Goal: Transaction & Acquisition: Purchase product/service

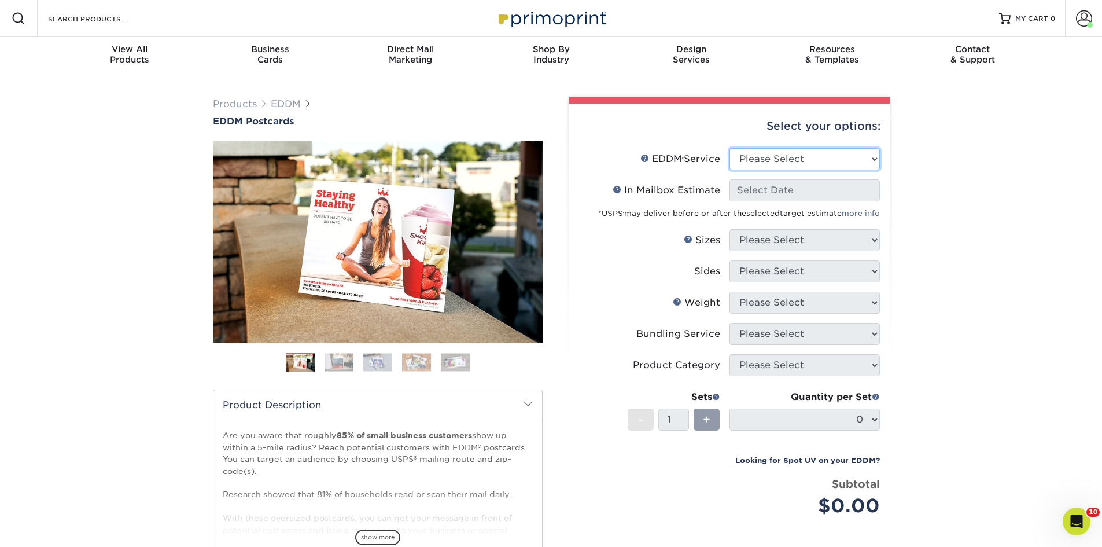
click at [848, 156] on select "Please Select Full Service Print Only" at bounding box center [804, 159] width 150 height 22
select select "full_service"
click at [729, 148] on select "Please Select Full Service Print Only" at bounding box center [804, 159] width 150 height 22
select select "-1"
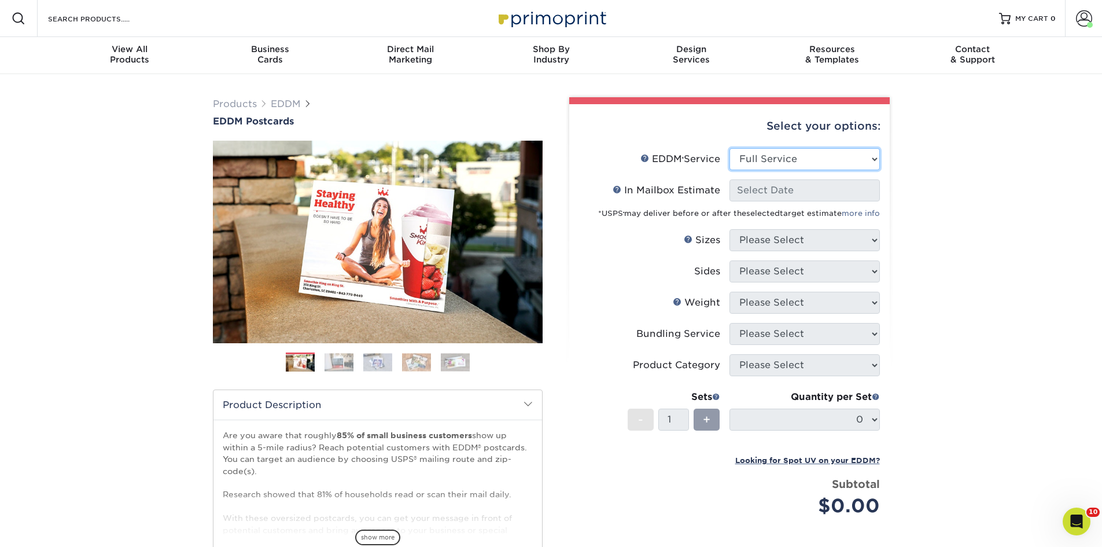
select select "-1"
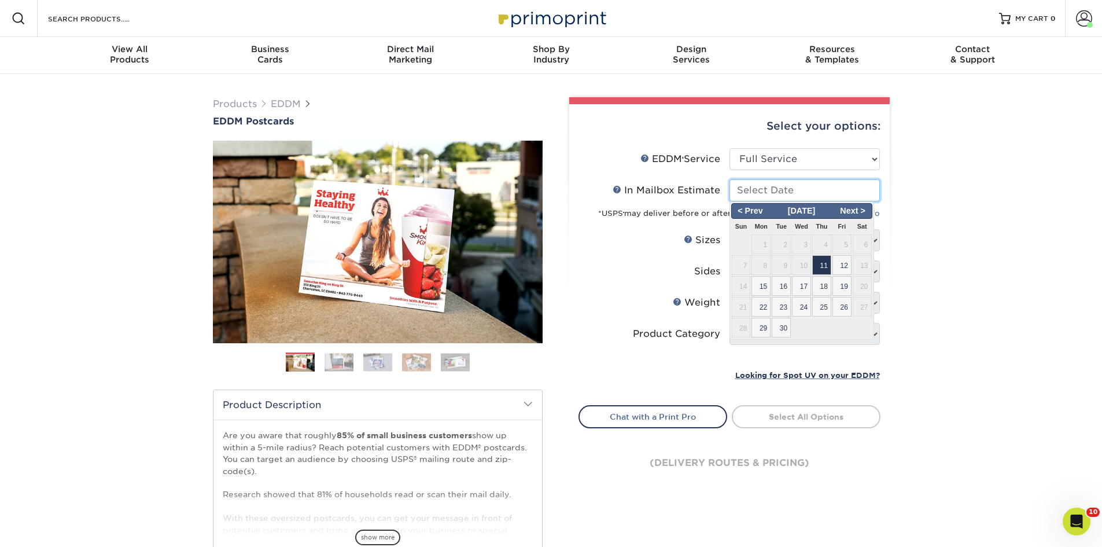
click at [821, 195] on input "In Mailbox Estimate Help In Mailbox Estimate" at bounding box center [804, 190] width 150 height 22
click at [820, 263] on span "11" at bounding box center [821, 265] width 19 height 20
type input "2025-09-11"
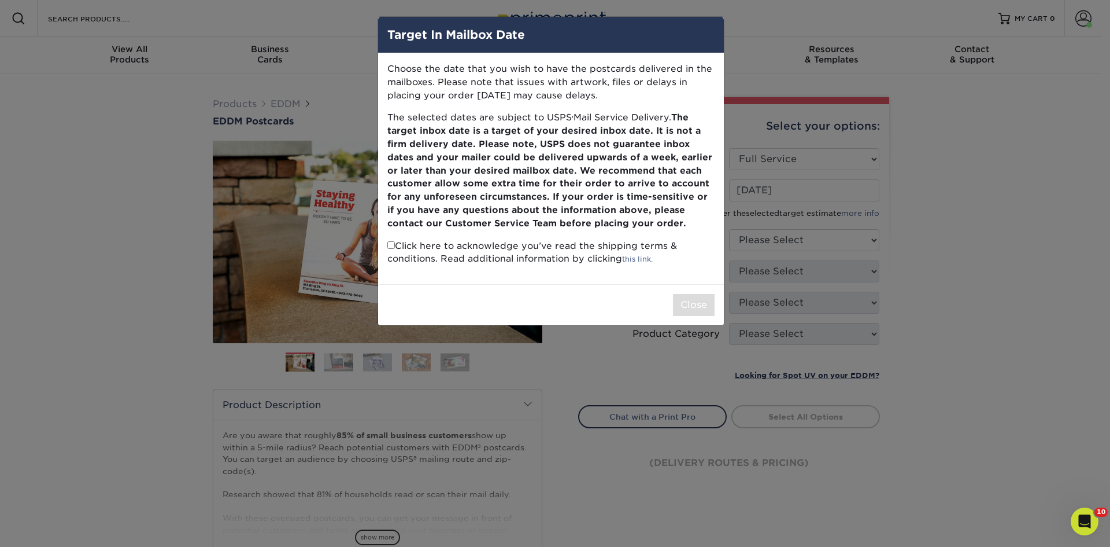
click at [390, 242] on input "checkbox" at bounding box center [391, 245] width 8 height 8
checkbox input "true"
click at [700, 301] on button "Close" at bounding box center [694, 305] width 42 height 22
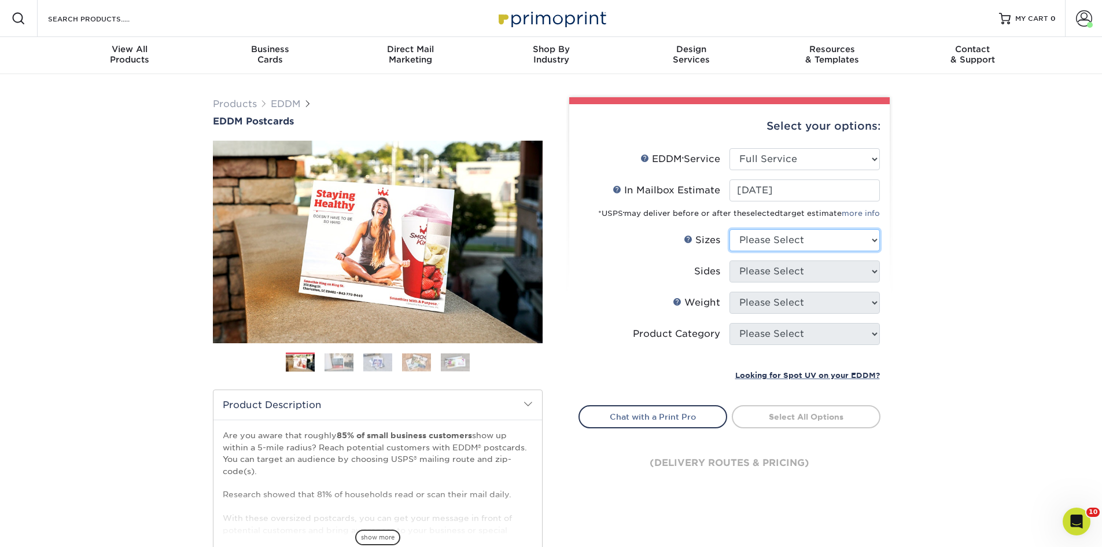
click at [851, 242] on select "Please Select 4.5" x 12" 6" x 12" 6.5" x 8" 6.5" x 9" 6.5" x 12" 7" x 8.5" 8" x…" at bounding box center [804, 240] width 150 height 22
select select "8.00x10.00"
click at [729, 229] on select "Please Select 4.5" x 12" 6" x 12" 6.5" x 8" 6.5" x 9" 6.5" x 12" 7" x 8.5" 8" x…" at bounding box center [804, 240] width 150 height 22
click at [825, 271] on select "Please Select Print Both Sides Print Front Only" at bounding box center [804, 271] width 150 height 22
select select "13abbda7-1d64-4f25-8bb2-c179b224825d"
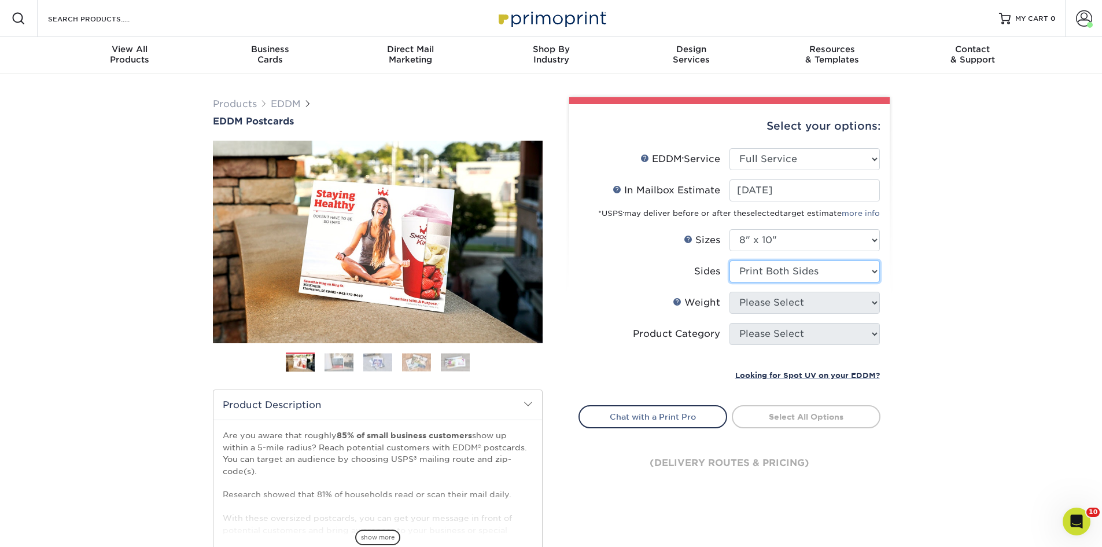
click at [729, 260] on select "Please Select Print Both Sides Print Front Only" at bounding box center [804, 271] width 150 height 22
click at [822, 303] on select "Please Select 16PT 14PT" at bounding box center [804, 302] width 150 height 22
select select "14PT"
click at [729, 291] on select "Please Select 16PT 14PT" at bounding box center [804, 302] width 150 height 22
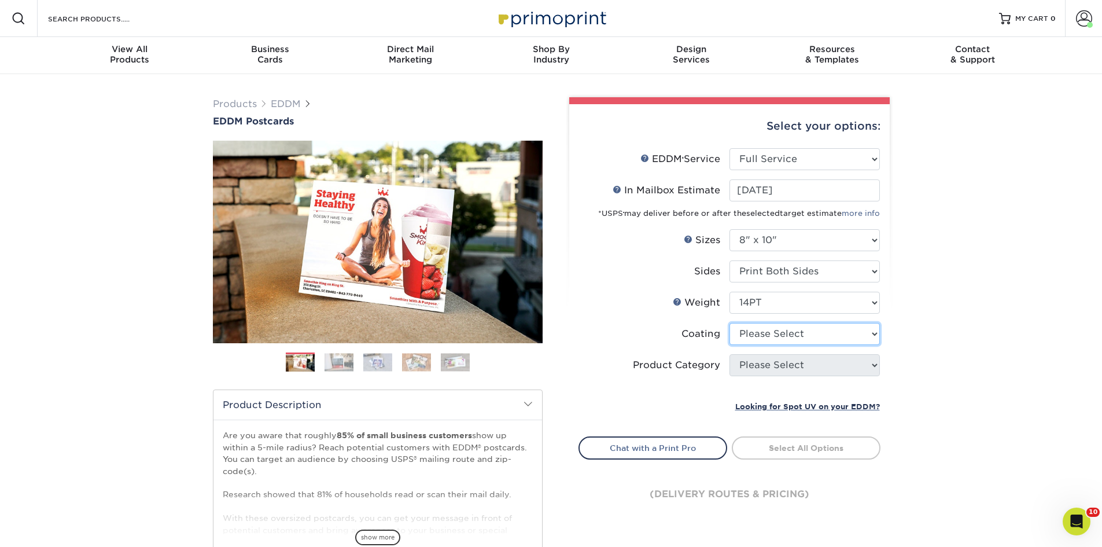
click at [814, 338] on select at bounding box center [804, 334] width 150 height 22
select select "121bb7b5-3b4d-429f-bd8d-bbf80e953313"
click at [729, 323] on select at bounding box center [804, 334] width 150 height 22
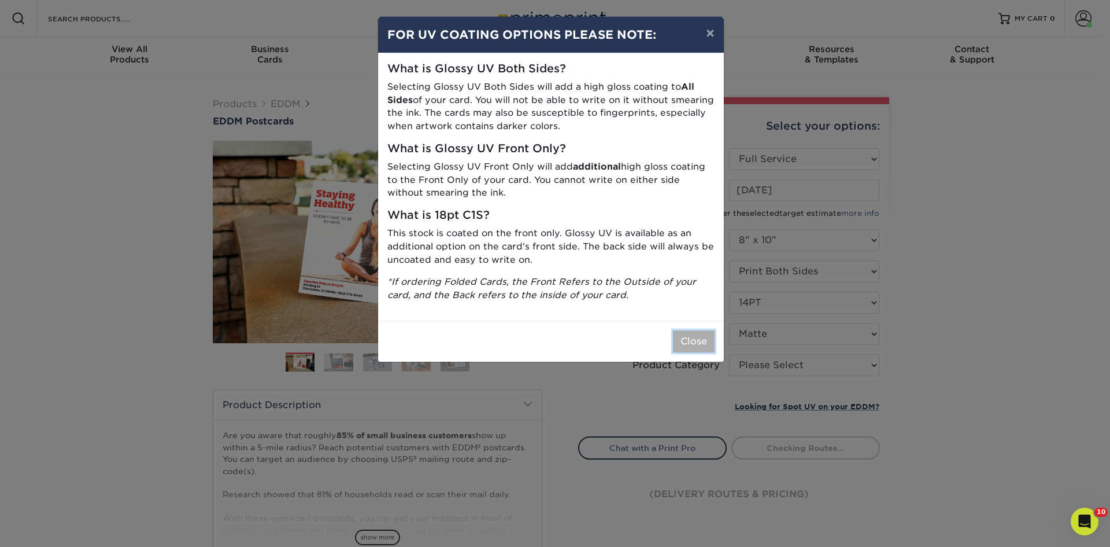
click at [691, 341] on button "Close" at bounding box center [694, 341] width 42 height 22
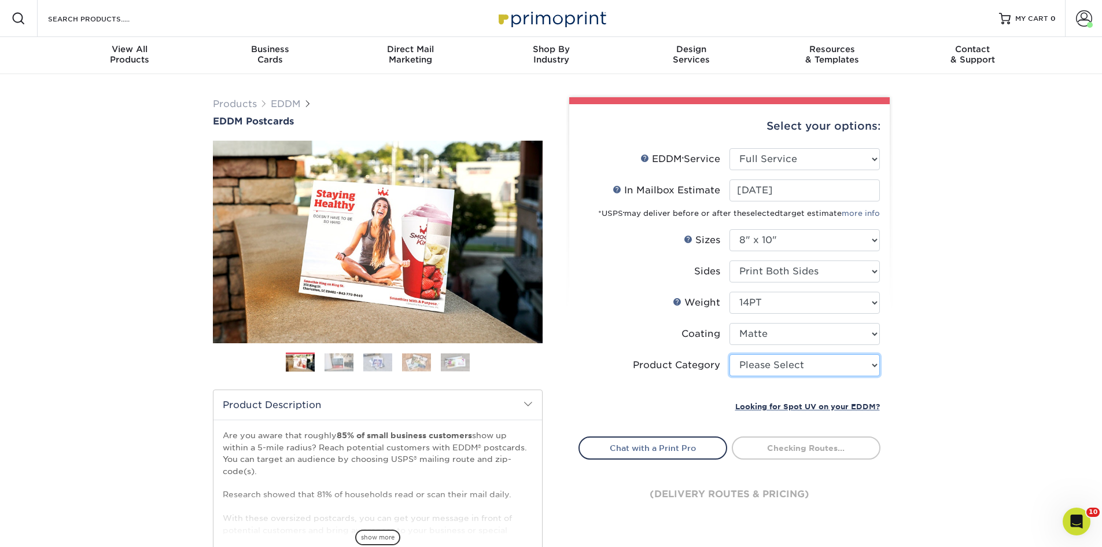
click at [841, 366] on select "Please Select Sell Sheets" at bounding box center [804, 365] width 150 height 22
select select "eddd4a87-9082-47bb-843b-3bca55f6c842"
click at [729, 354] on select "Please Select Sell Sheets" at bounding box center [804, 365] width 150 height 22
click at [953, 363] on div "Products EDDM EDDM Postcards Previous Next" at bounding box center [551, 383] width 1102 height 618
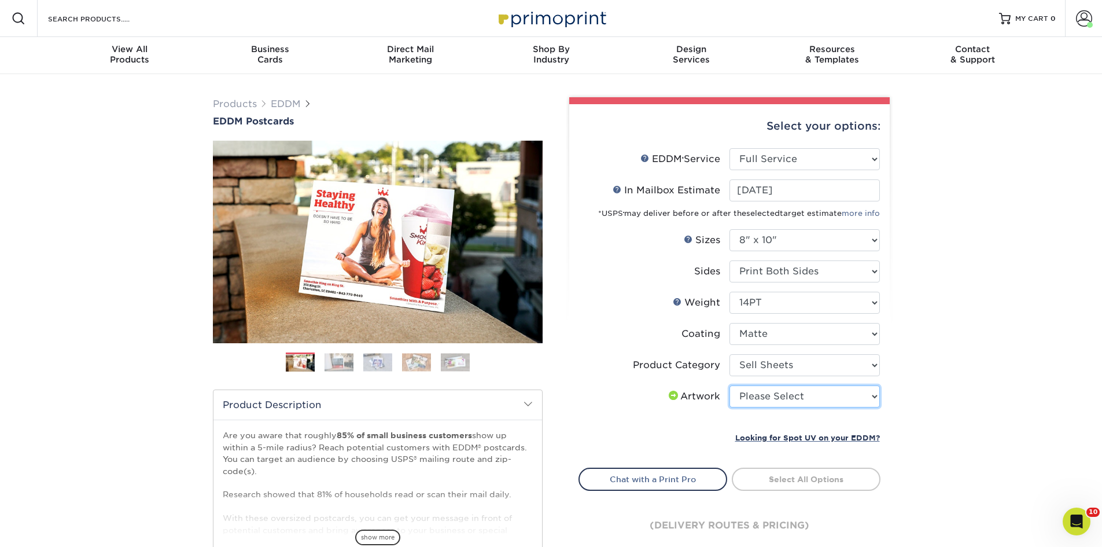
click at [858, 399] on select "Please Select I will upload files I need a design - $150" at bounding box center [804, 396] width 150 height 22
select select "upload"
click at [729, 385] on select "Please Select I will upload files I need a design - $150" at bounding box center [804, 396] width 150 height 22
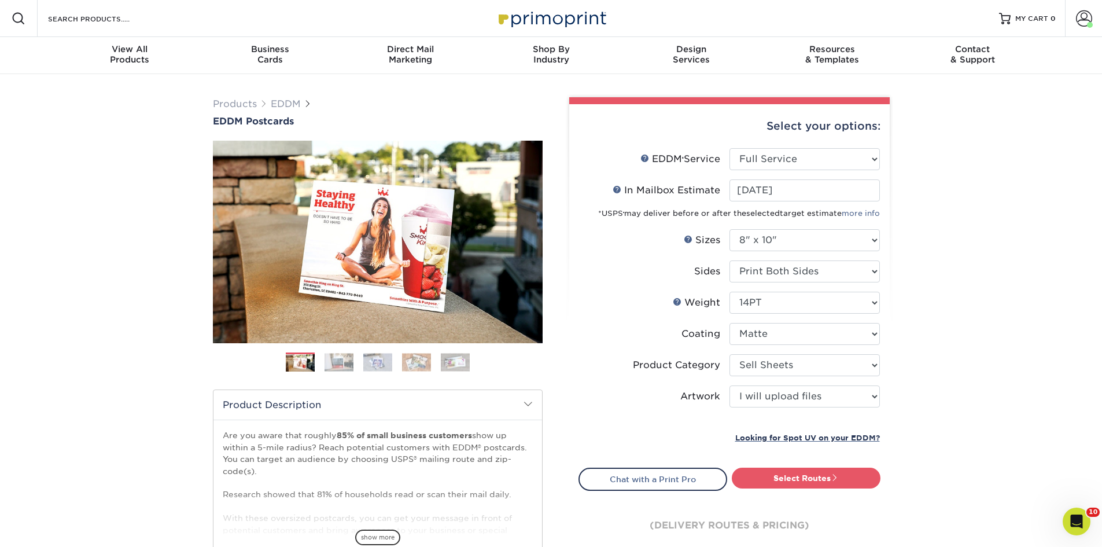
click at [872, 474] on link "Select Routes" at bounding box center [806, 477] width 149 height 21
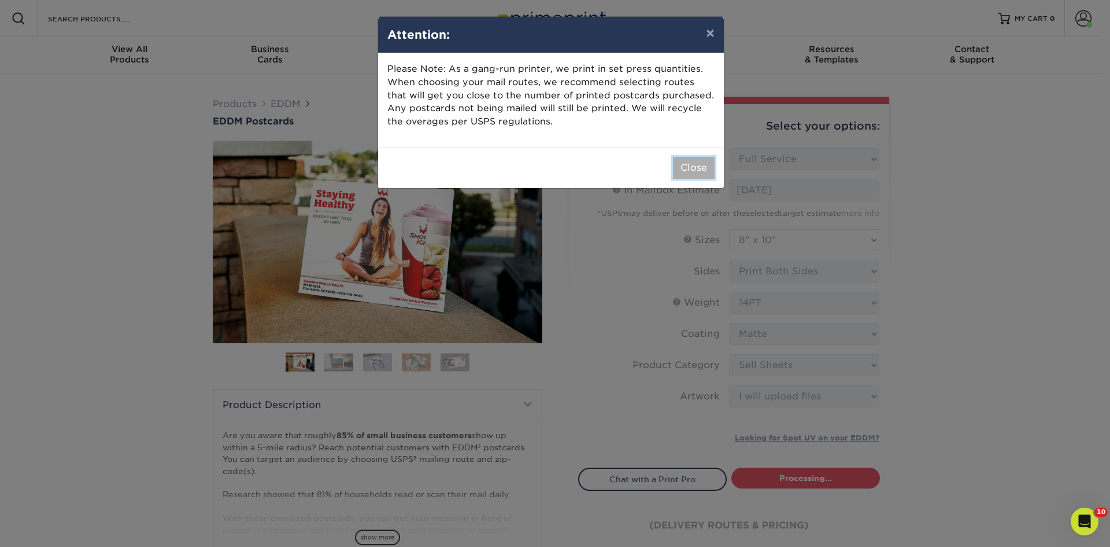
click at [686, 173] on button "Close" at bounding box center [694, 168] width 42 height 22
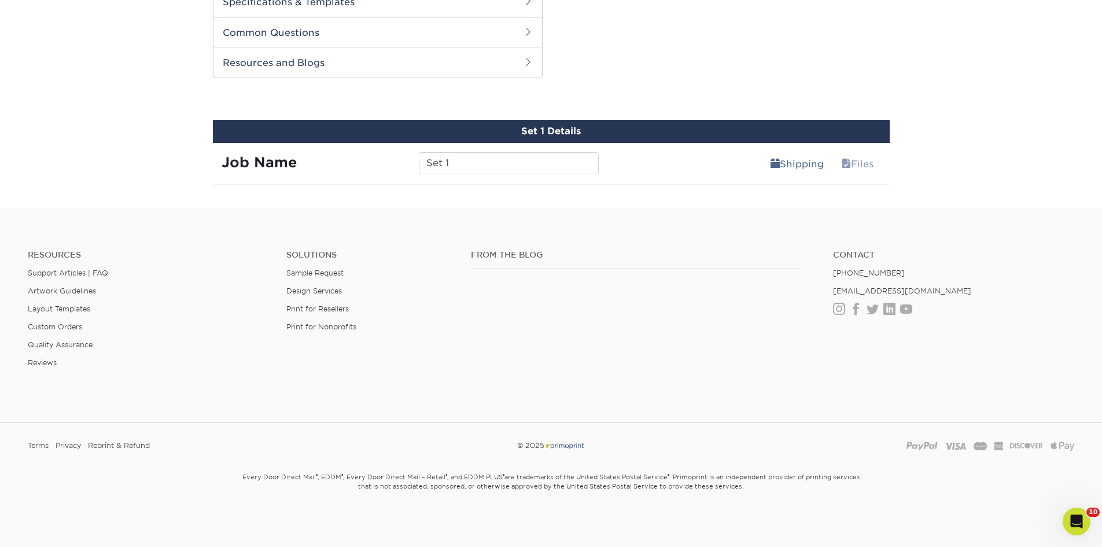
scroll to position [558, 0]
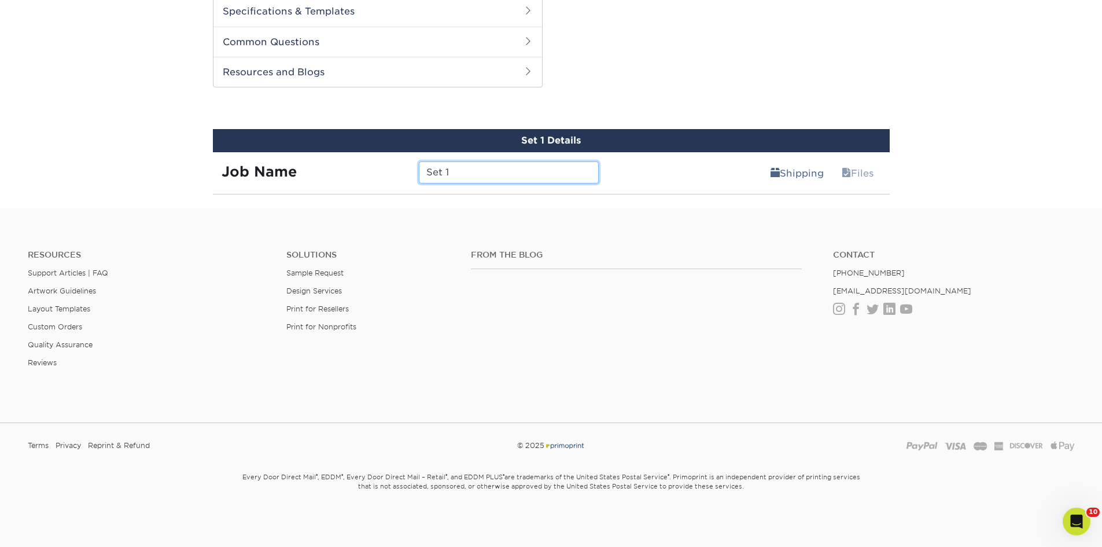
click at [523, 178] on input "Set 1" at bounding box center [509, 172] width 180 height 22
drag, startPoint x: 512, startPoint y: 172, endPoint x: 500, endPoint y: 173, distance: 12.2
click at [500, 173] on input "218 Via Lido - JL" at bounding box center [509, 172] width 180 height 22
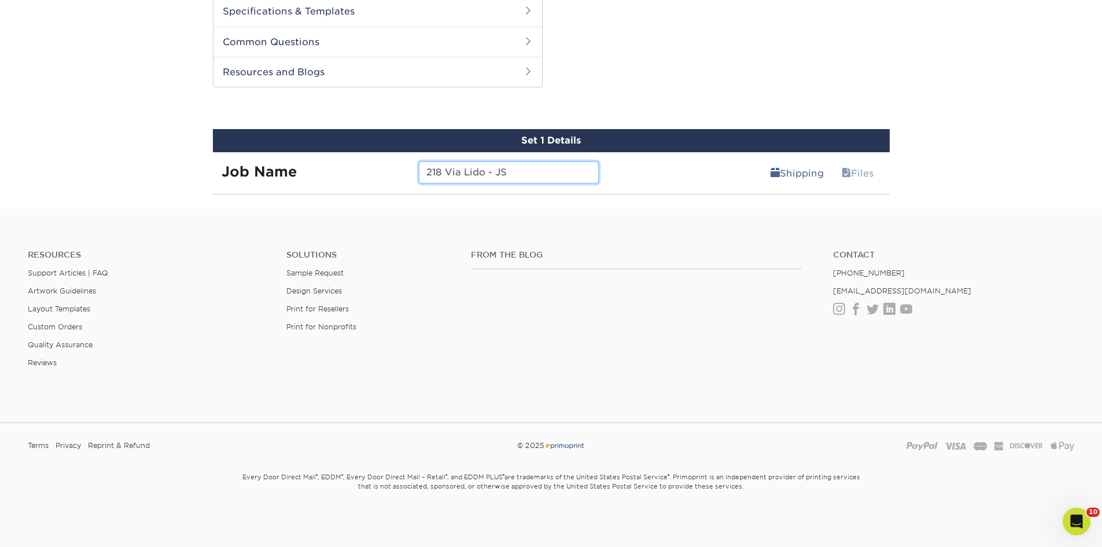
type input "218 Via Lido - JS"
click at [857, 180] on link "Files" at bounding box center [857, 172] width 47 height 23
click at [814, 173] on link "Shipping" at bounding box center [797, 172] width 68 height 23
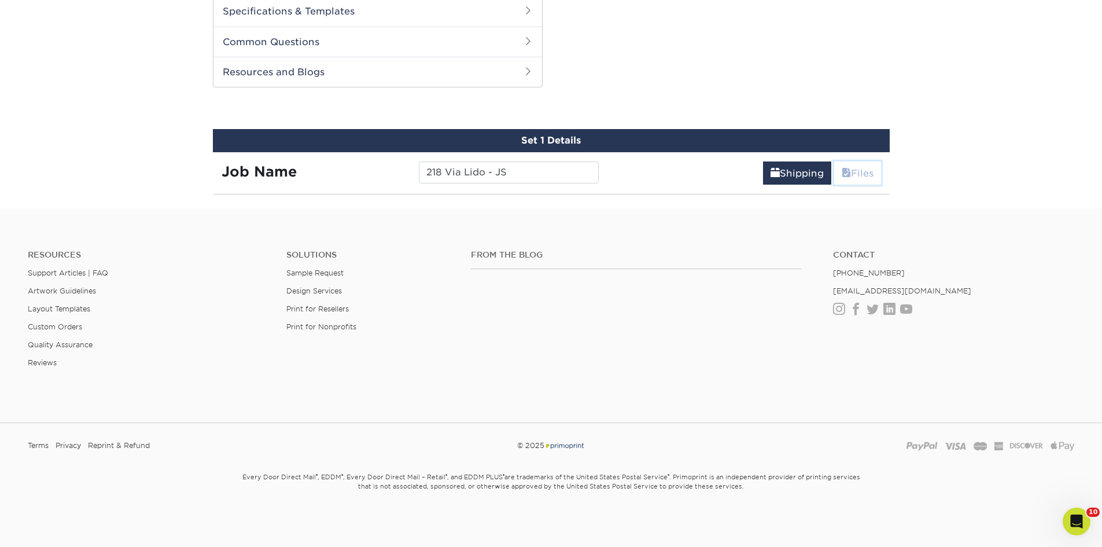
click at [865, 171] on link "Files" at bounding box center [857, 172] width 47 height 23
